Goal: Information Seeking & Learning: Compare options

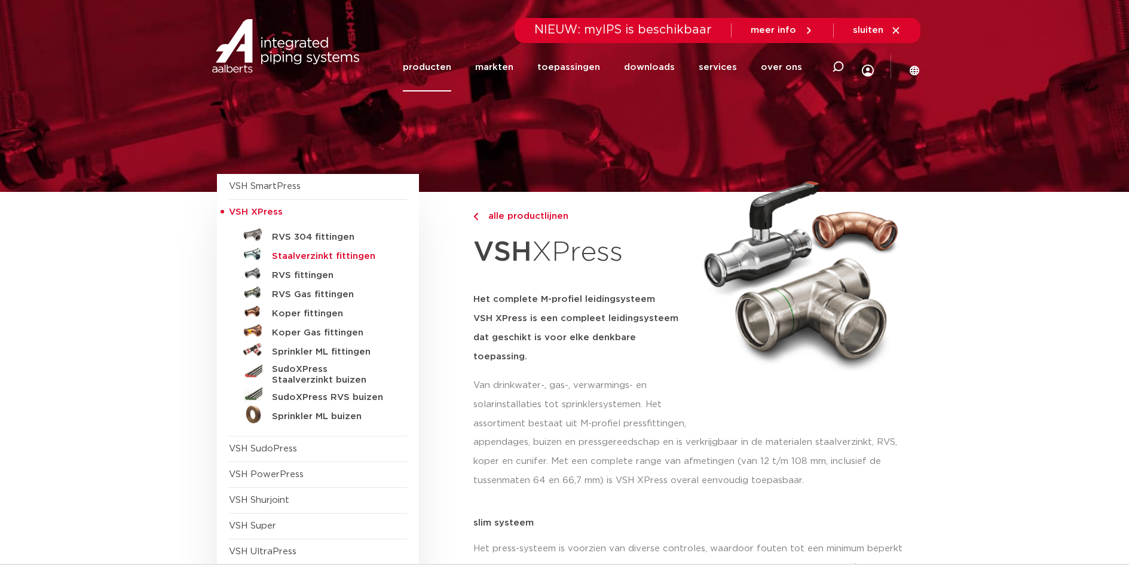
click at [345, 260] on h5 "Staalverzinkt fittingen" at bounding box center [331, 256] width 118 height 11
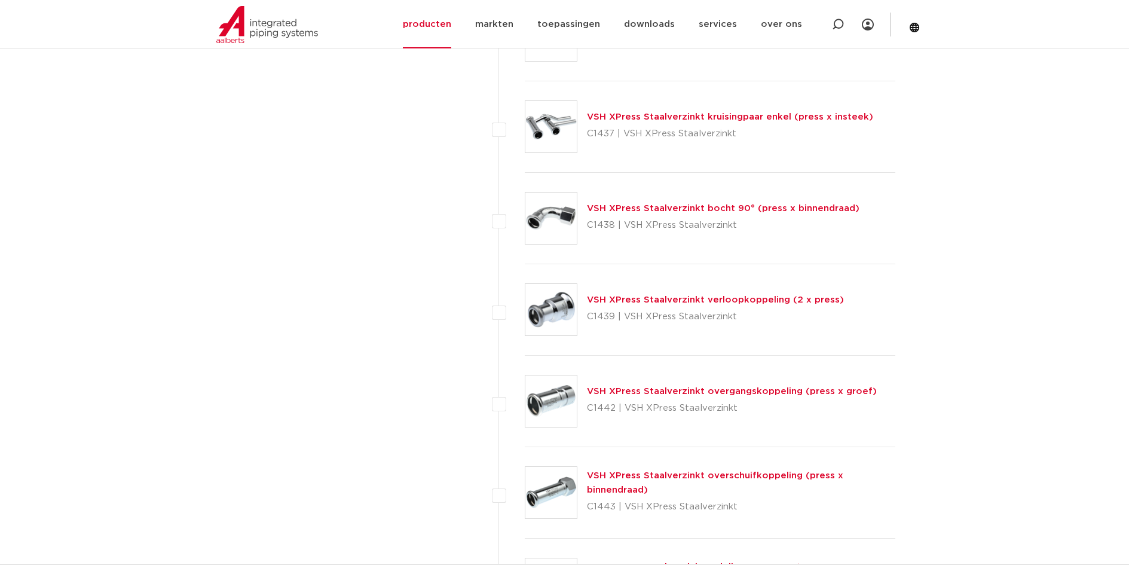
scroll to position [2604, 0]
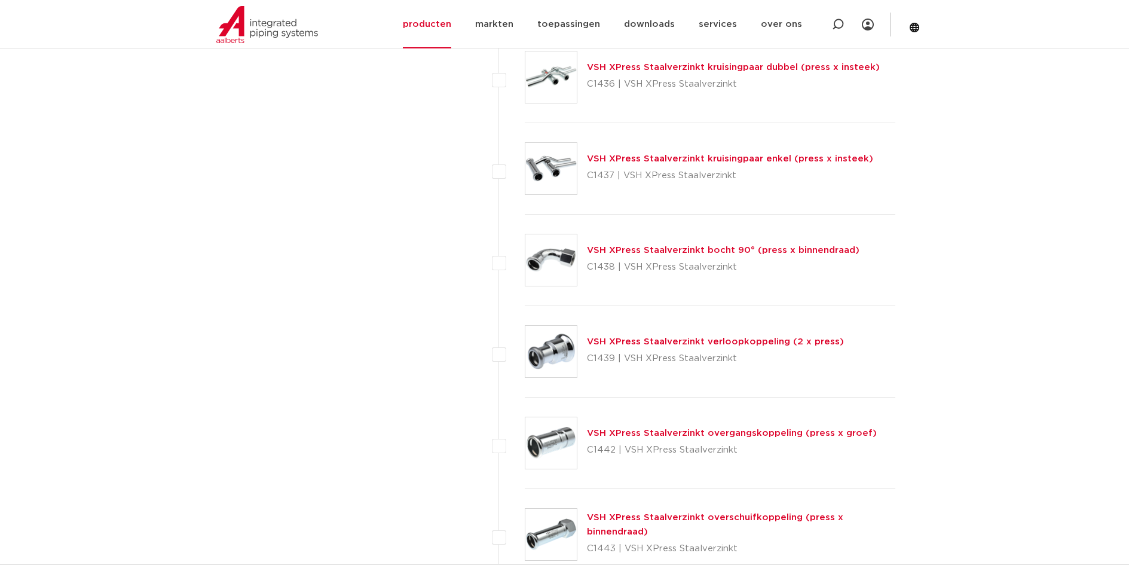
click at [811, 252] on link "VSH XPress Staalverzinkt bocht 90° (press x binnendraad)" at bounding box center [723, 250] width 272 height 9
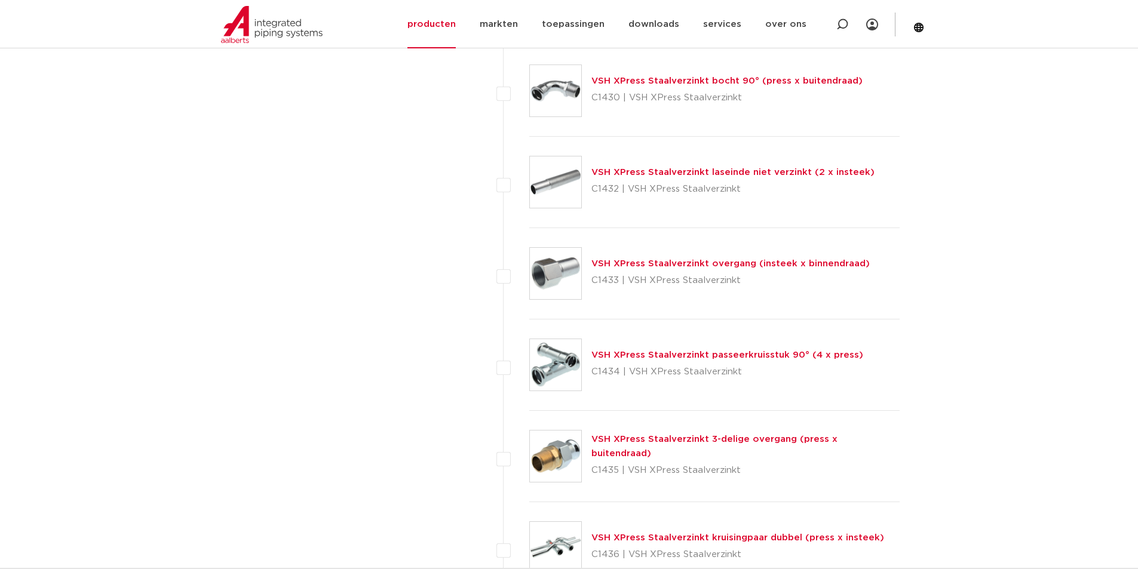
scroll to position [2126, 0]
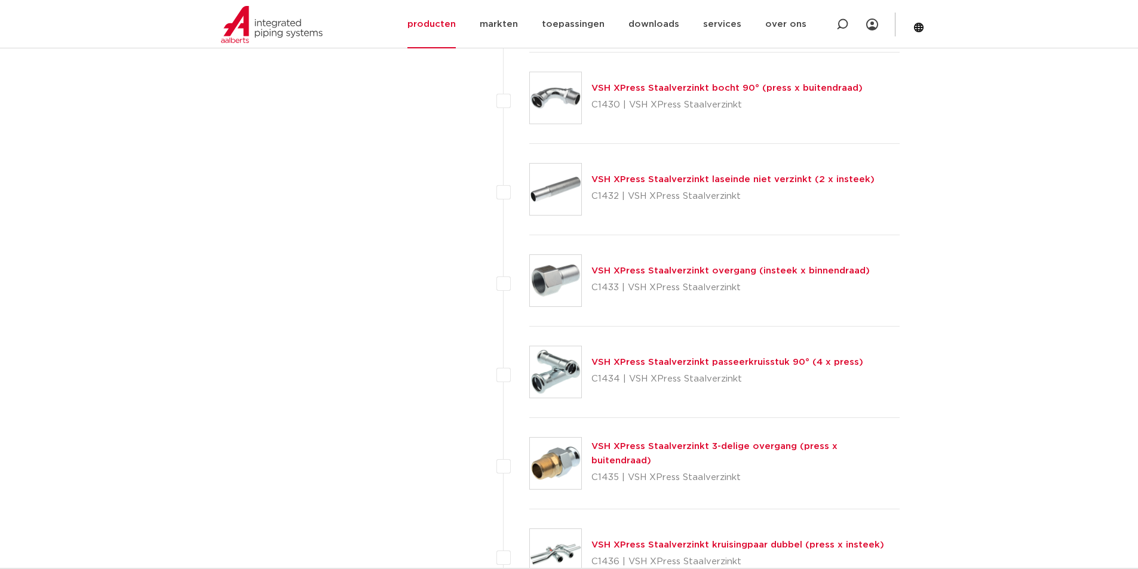
click at [621, 453] on link "VSH XPress Staalverzinkt 3-delige overgang (press x buitendraad)" at bounding box center [714, 453] width 246 height 23
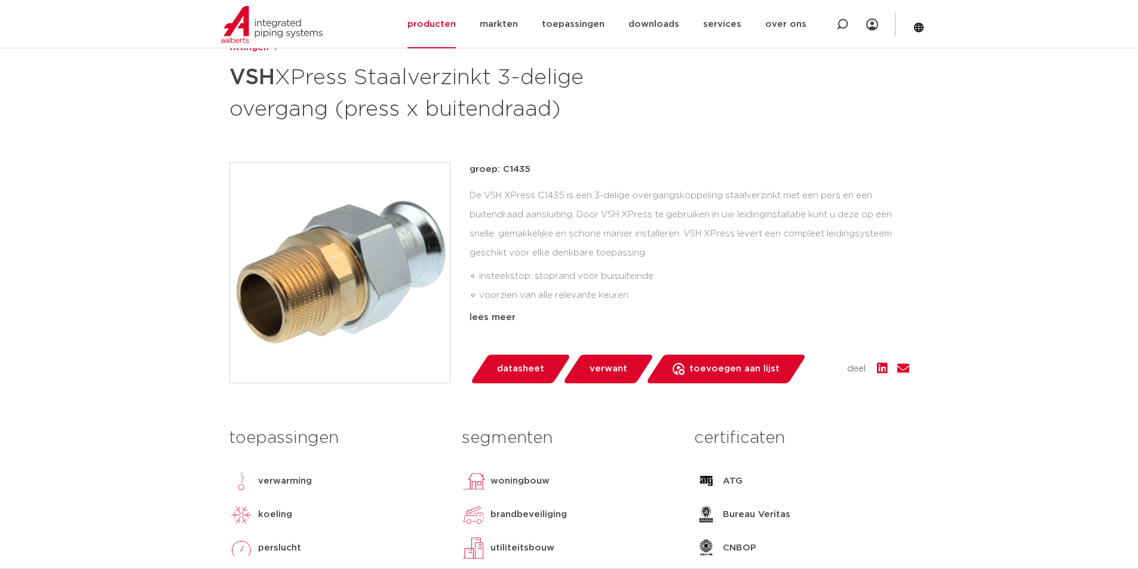
scroll to position [239, 0]
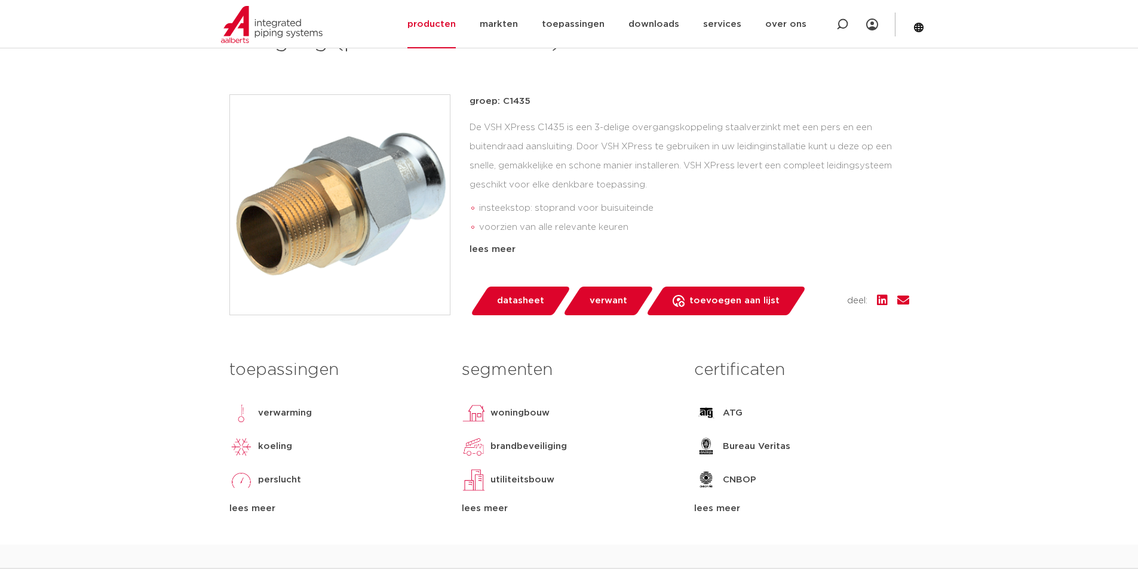
click at [578, 169] on div "De VSH XPress C1435 is een 3-delige overgangskoppeling staalverzinkt met een pe…" at bounding box center [690, 177] width 440 height 119
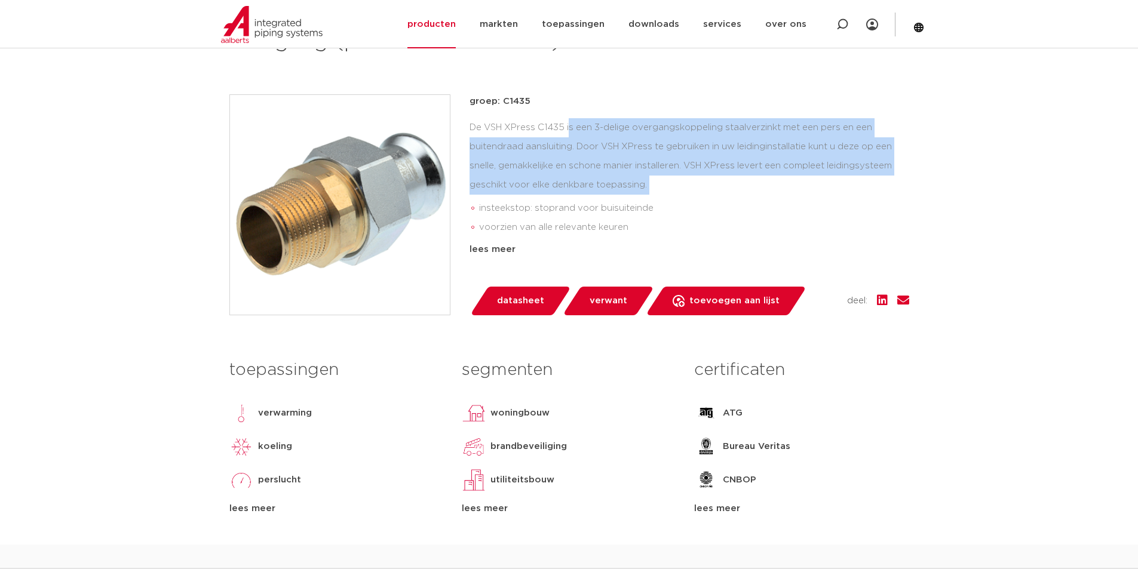
click at [578, 169] on div "De VSH XPress C1435 is een 3-delige overgangskoppeling staalverzinkt met een pe…" at bounding box center [690, 177] width 440 height 119
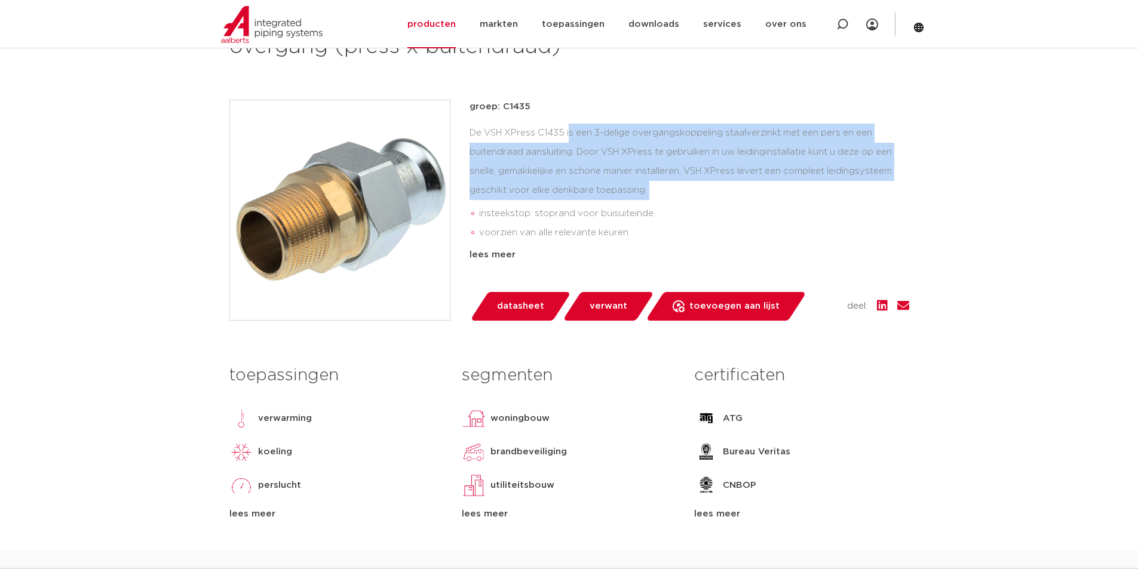
scroll to position [179, 0]
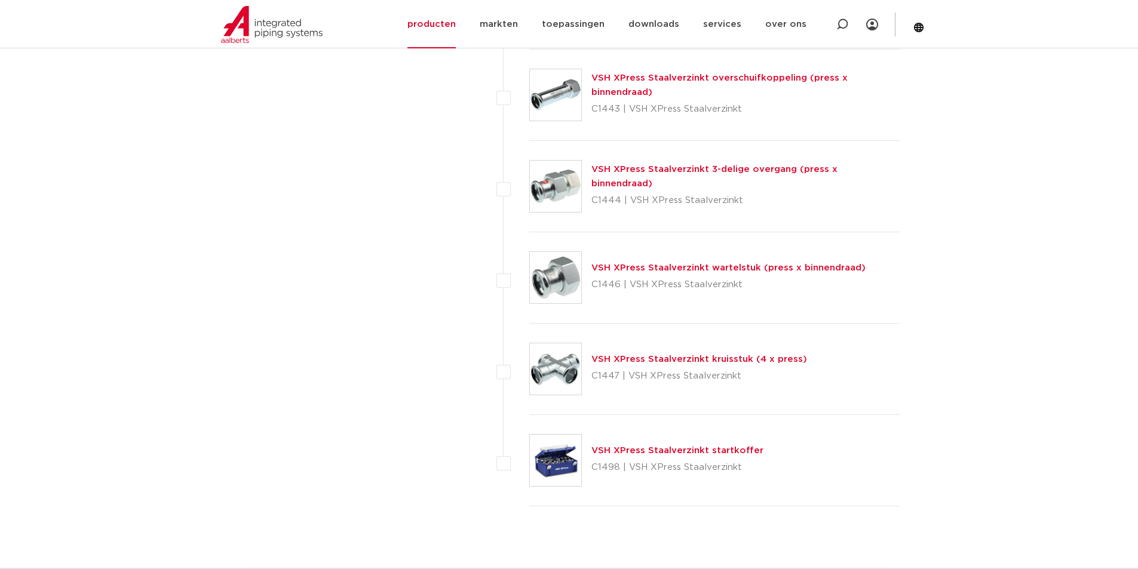
scroll to position [3022, 0]
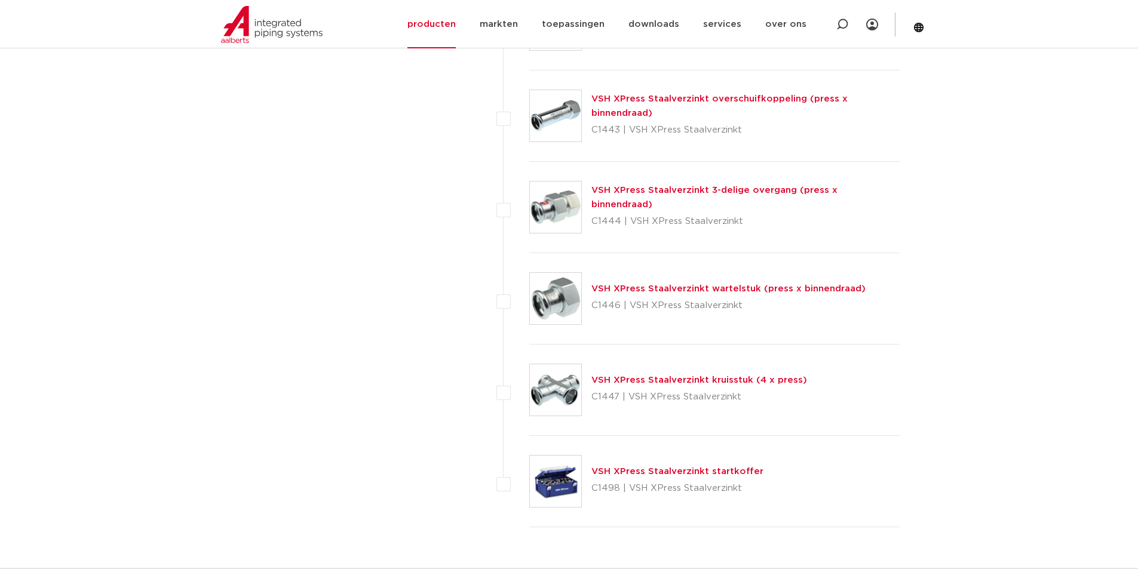
click at [643, 199] on link "VSH XPress Staalverzinkt 3-delige overgang (press x binnendraad)" at bounding box center [714, 197] width 246 height 23
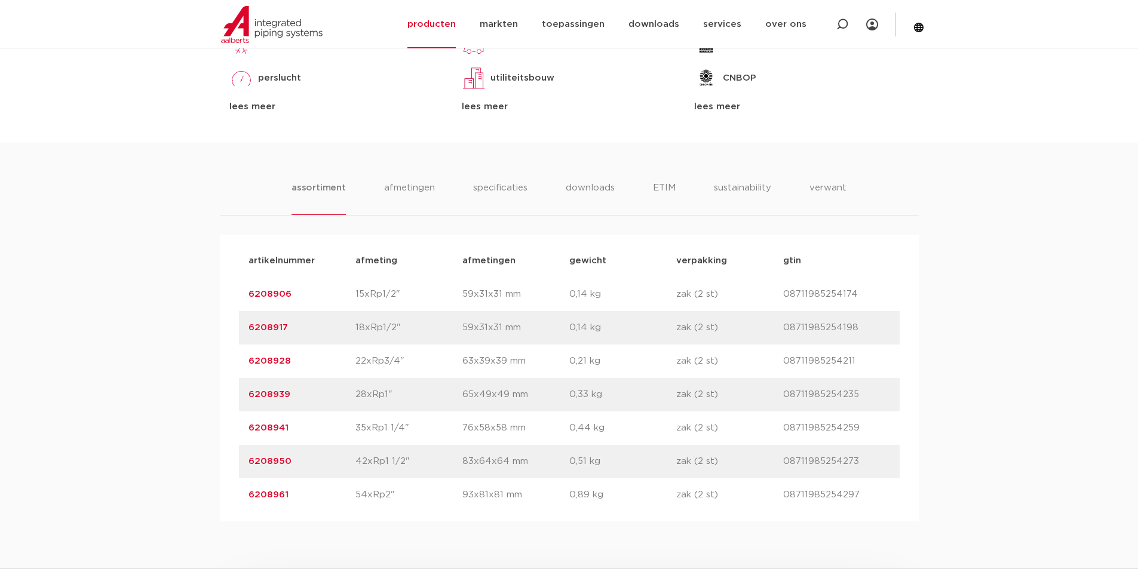
scroll to position [717, 0]
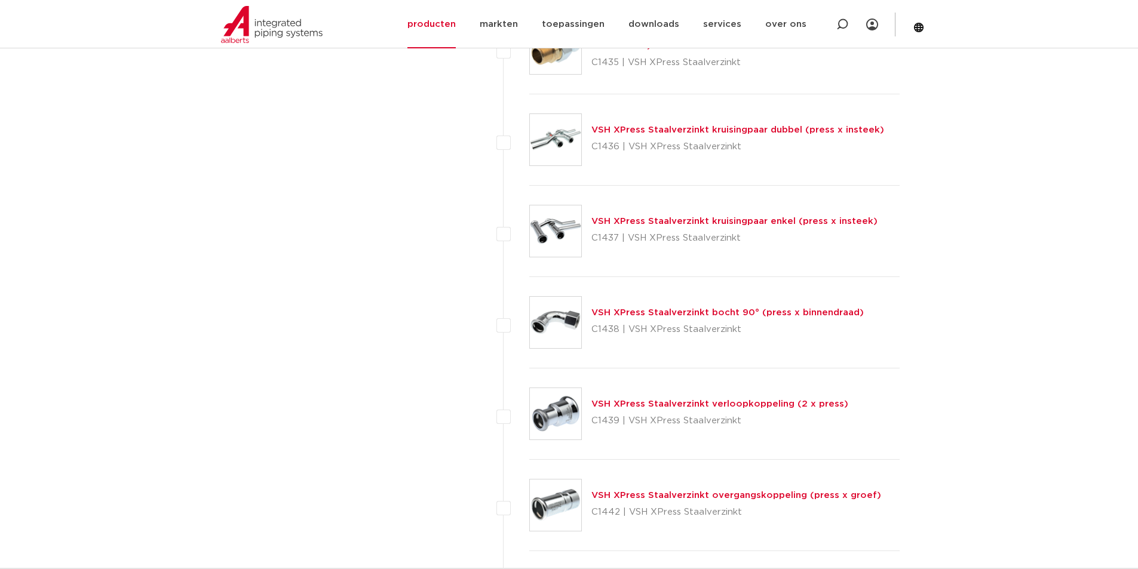
scroll to position [2544, 0]
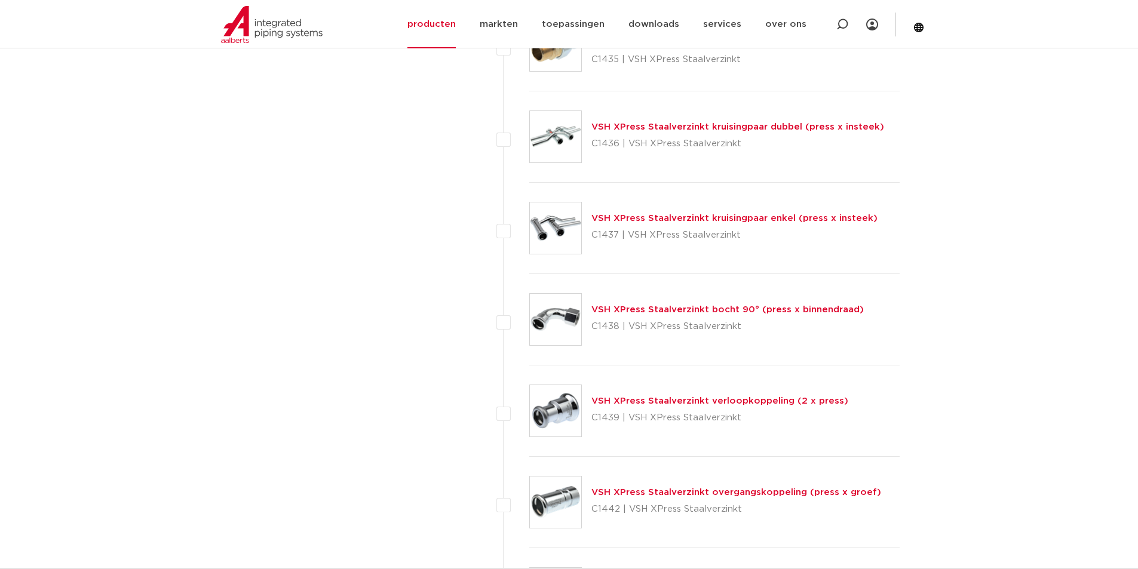
click at [697, 311] on link "VSH XPress Staalverzinkt bocht 90° (press x binnendraad)" at bounding box center [727, 309] width 272 height 9
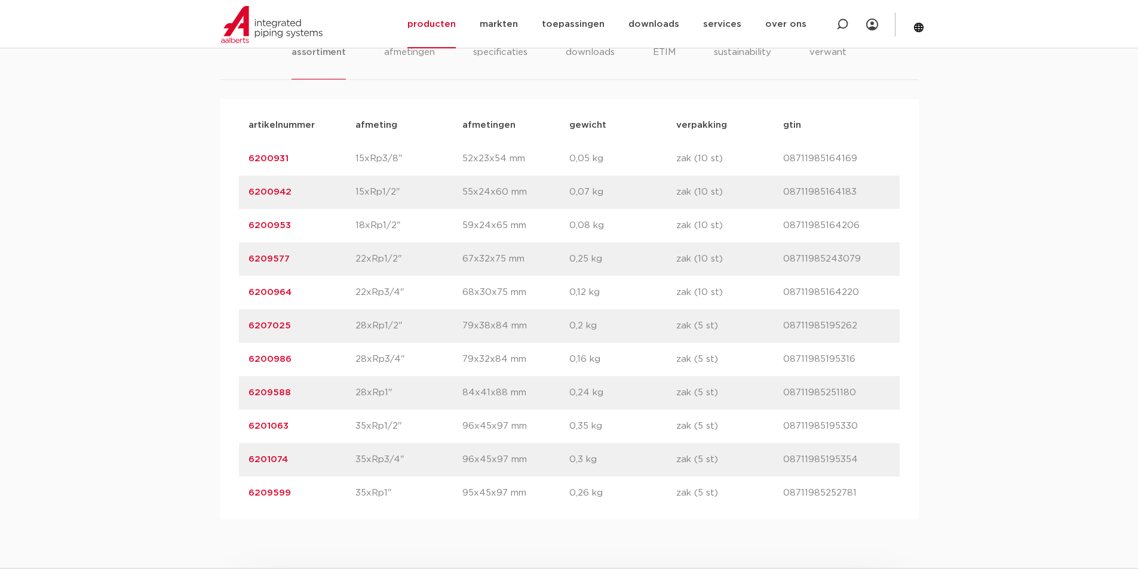
click at [384, 263] on p "22xRp1/2"" at bounding box center [408, 259] width 107 height 14
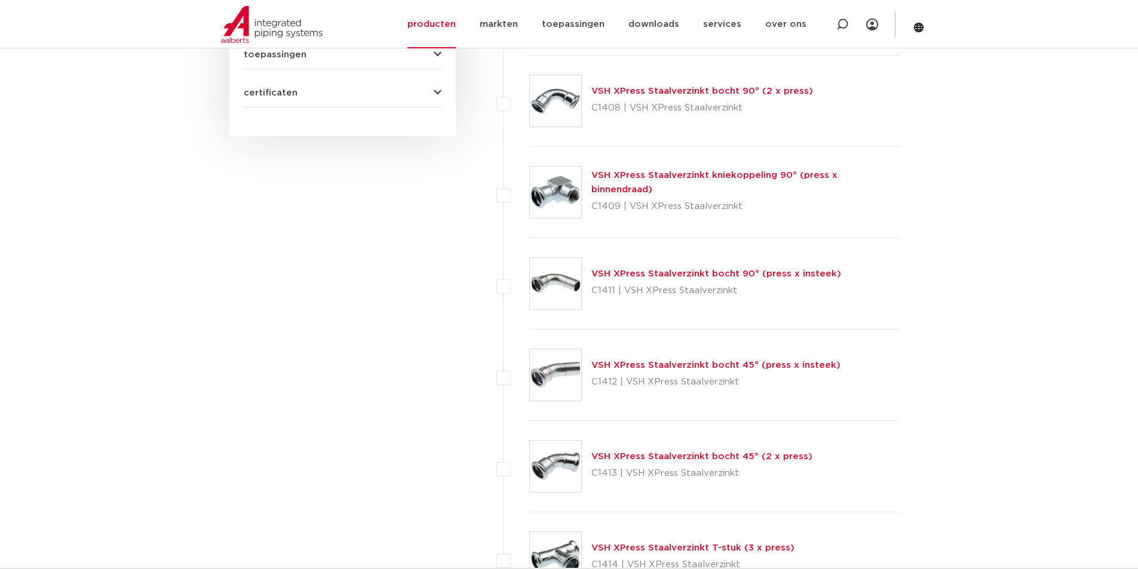
scroll to position [692, 0]
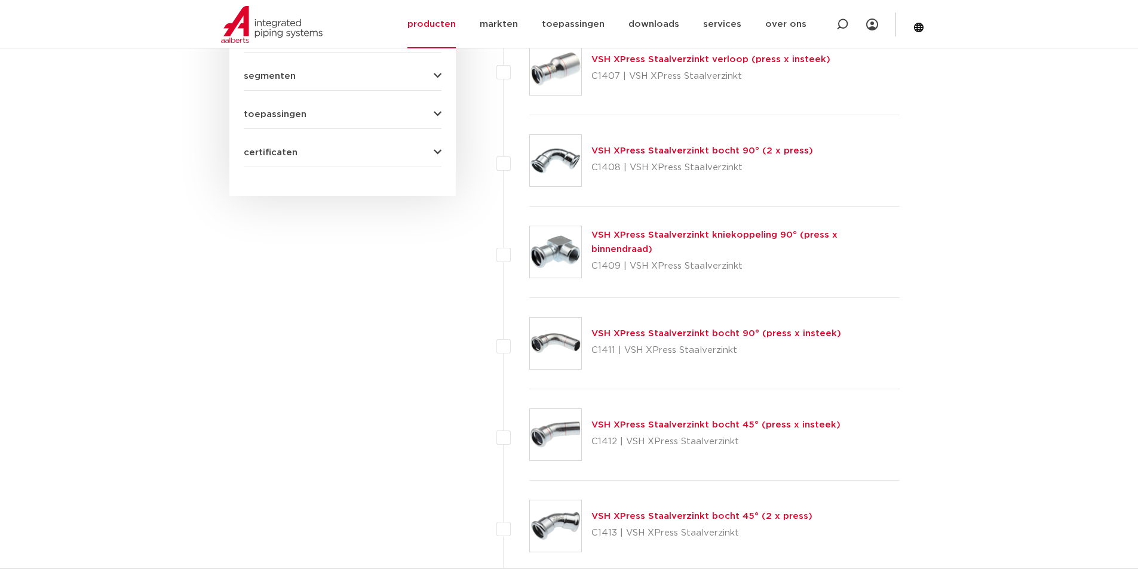
click at [697, 242] on link "VSH XPress Staalverzinkt kniekoppeling 90° (press x binnendraad)" at bounding box center [714, 242] width 246 height 23
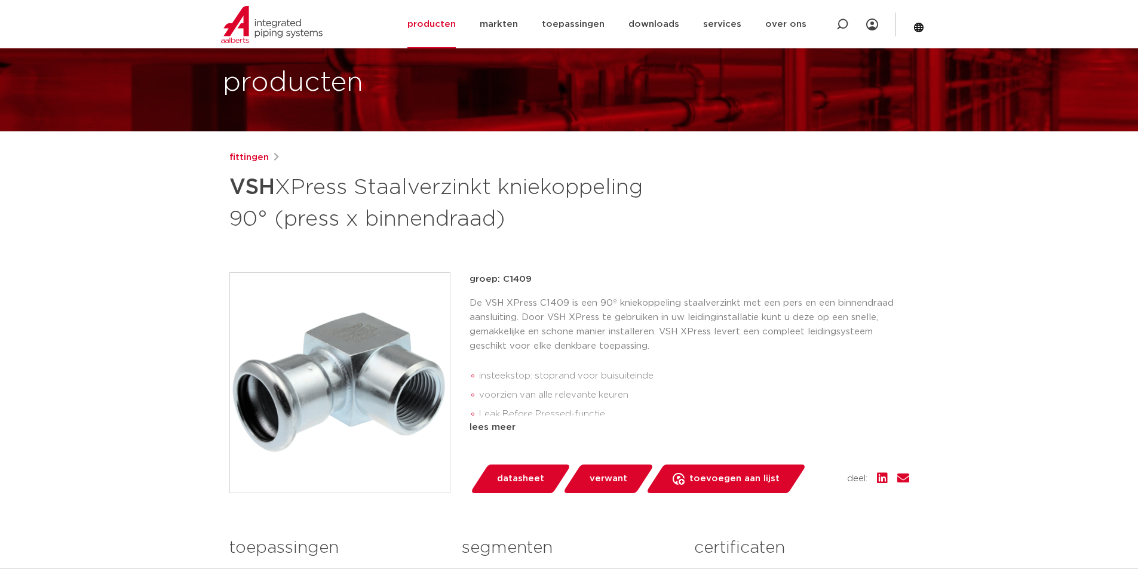
scroll to position [60, 0]
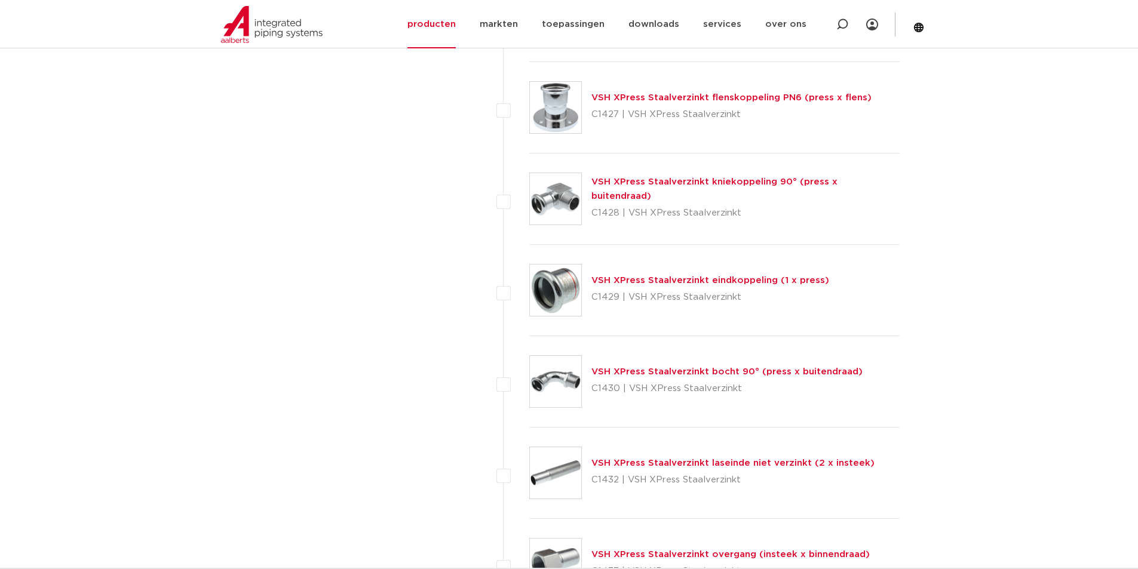
scroll to position [1856, 0]
